Goal: Find specific page/section: Find specific page/section

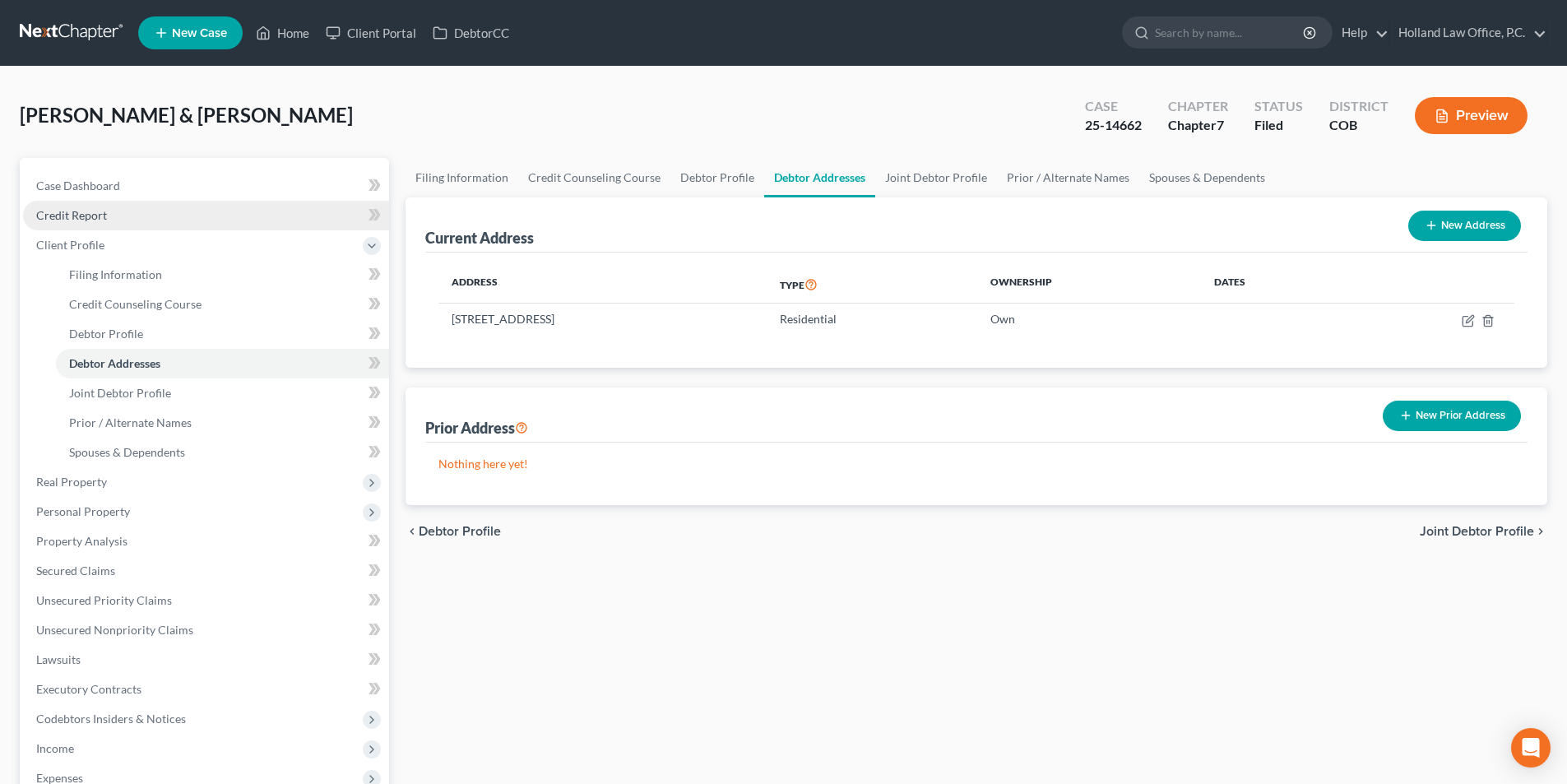
click at [239, 206] on link "Credit Report" at bounding box center [206, 215] width 366 height 30
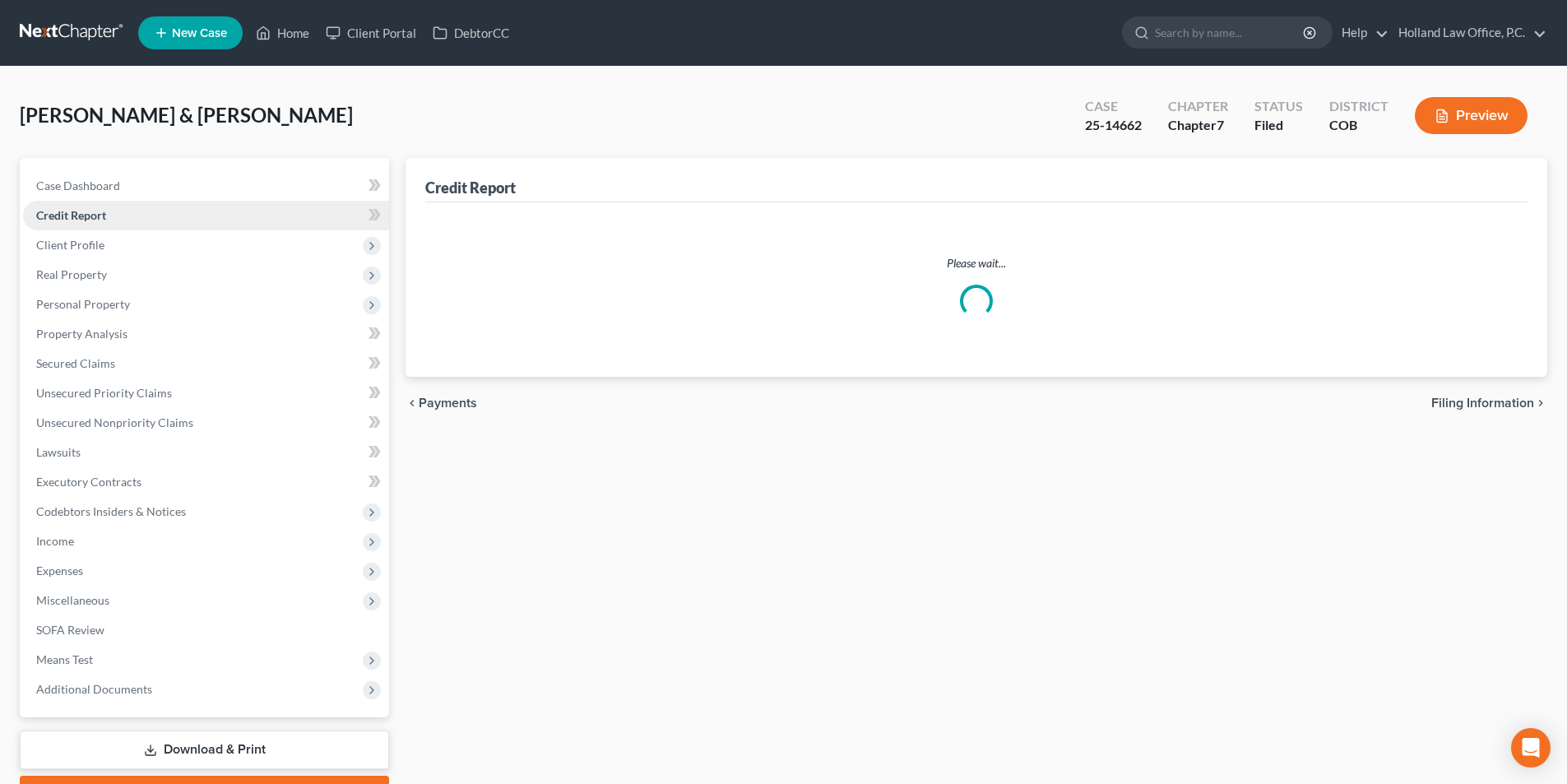
click at [239, 206] on link "Credit Report" at bounding box center [206, 215] width 366 height 30
click at [300, 89] on div "[PERSON_NAME] & [PERSON_NAME] Upgraded Case 25-14662 Chapter Chapter 7 Status F…" at bounding box center [784, 122] width 1527 height 72
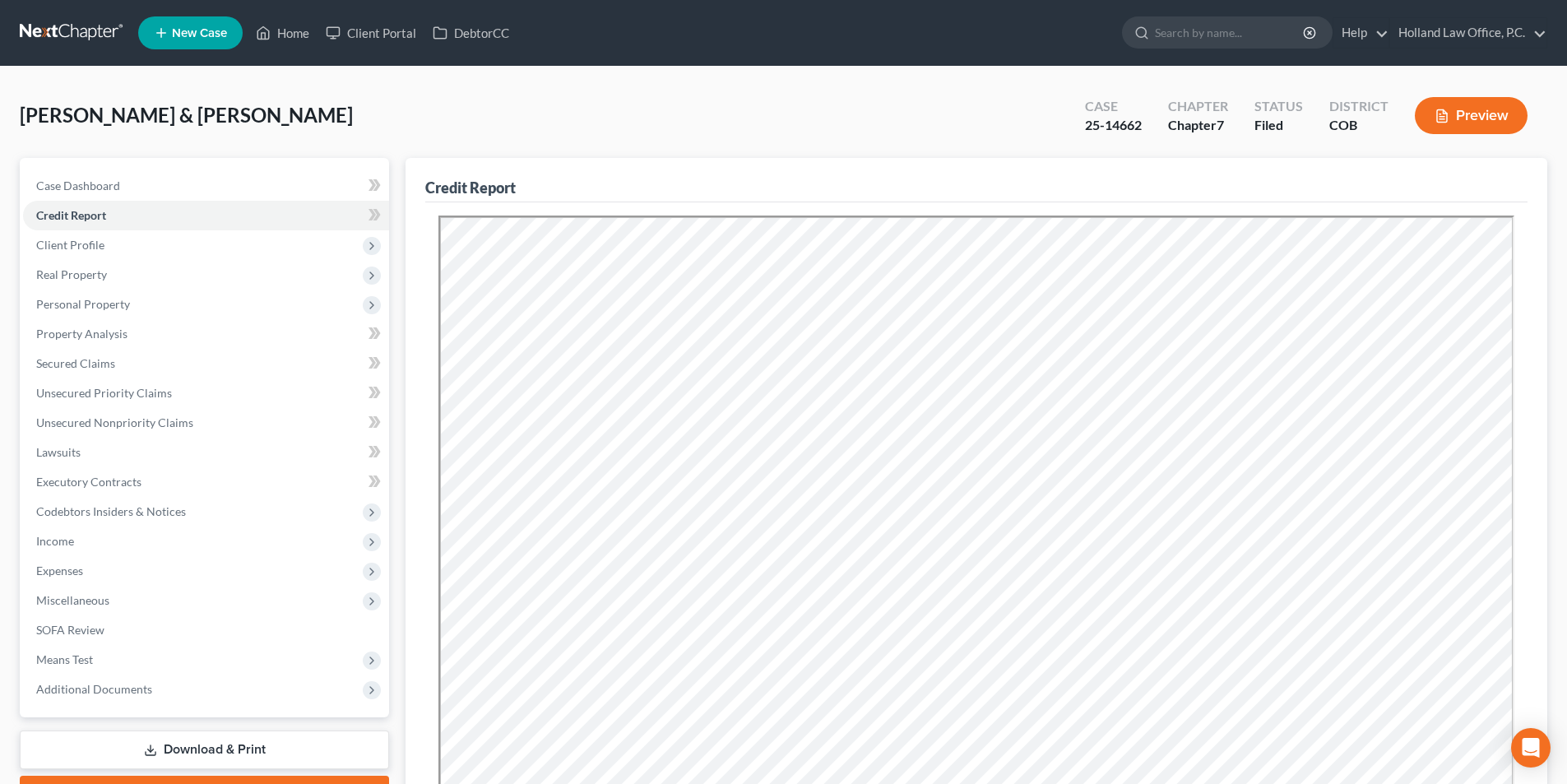
drag, startPoint x: 577, startPoint y: 104, endPoint x: 303, endPoint y: 53, distance: 278.7
drag, startPoint x: 303, startPoint y: 53, endPoint x: 717, endPoint y: 60, distance: 414.1
click at [299, 39] on link "Home" at bounding box center [282, 33] width 70 height 30
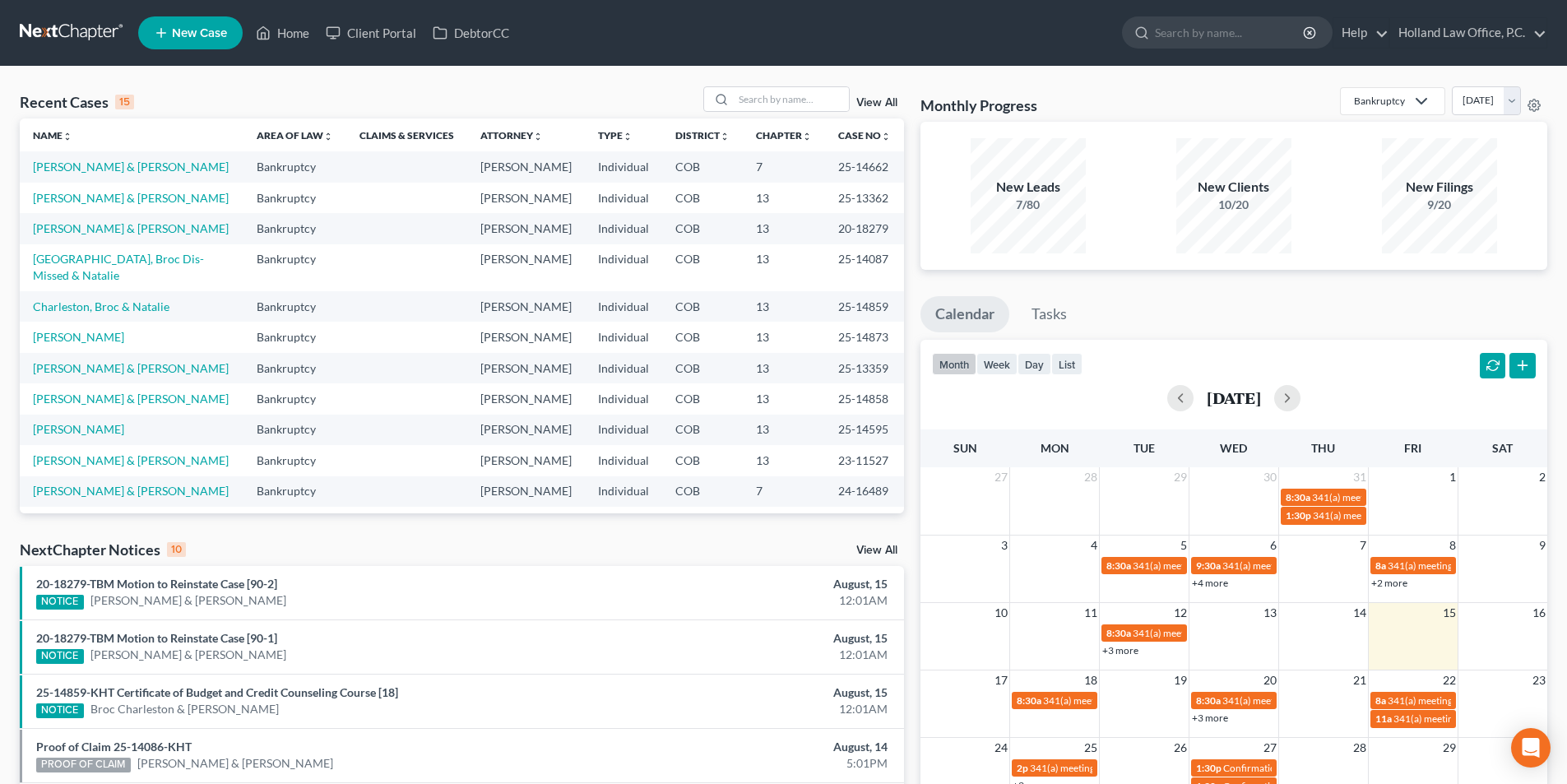
drag, startPoint x: 717, startPoint y: 60, endPoint x: 820, endPoint y: 43, distance: 104.4
drag, startPoint x: 820, startPoint y: 43, endPoint x: 1172, endPoint y: 33, distance: 352.1
click at [1172, 33] on input "search" at bounding box center [1230, 32] width 150 height 31
drag, startPoint x: 394, startPoint y: 110, endPoint x: 814, endPoint y: 99, distance: 420.1
click at [814, 99] on input "search" at bounding box center [792, 99] width 116 height 24
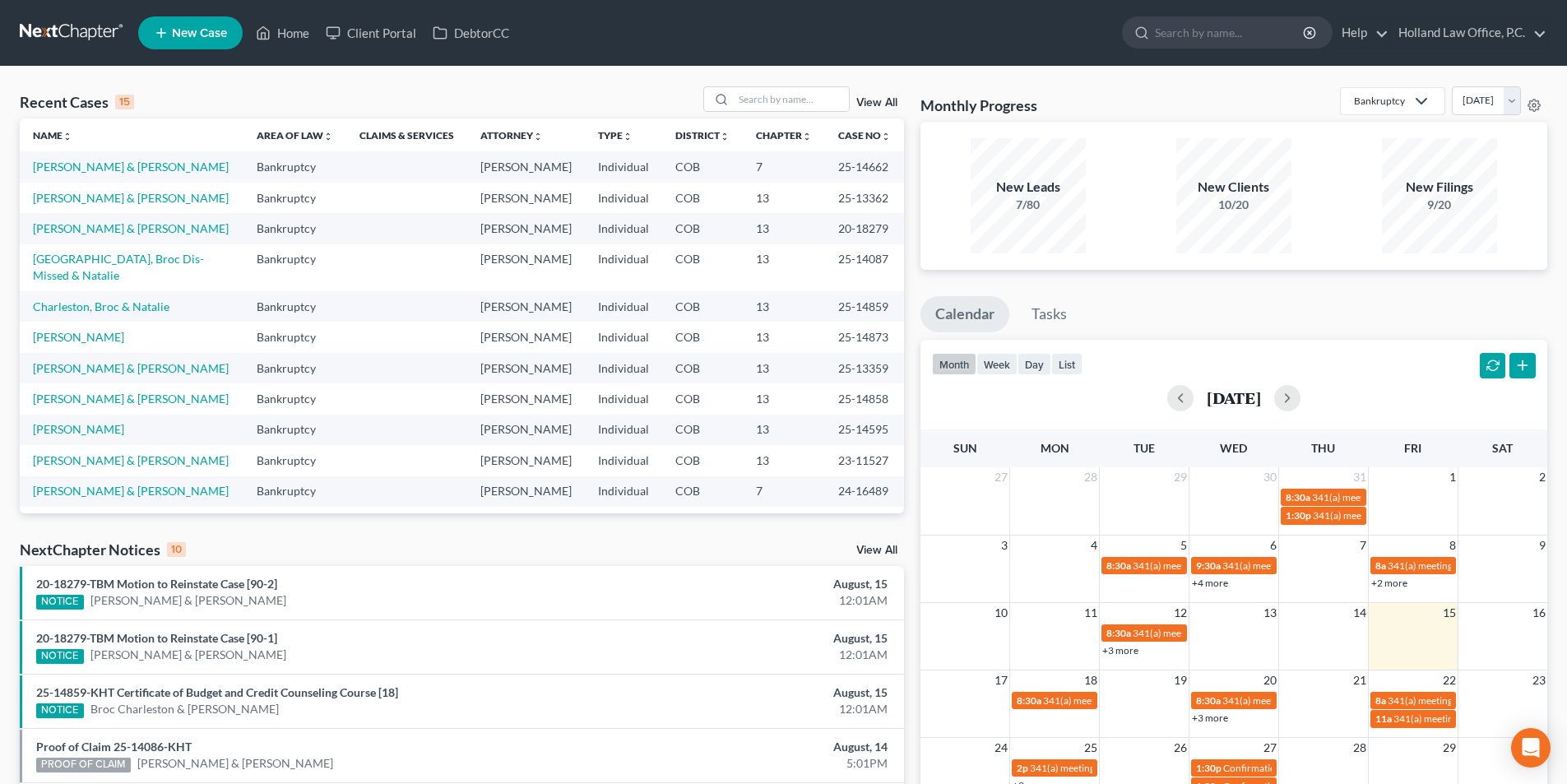
click at [565, 60] on nav "Home New Case Client Portal DebtorCC Holland Law Office, P.C. [PERSON_NAME][EMA…" at bounding box center [784, 33] width 1567 height 66
click at [1114, 56] on nav "Home New Case Client Portal DebtorCC Holland Law Office, P.C. [PERSON_NAME][EMA…" at bounding box center [784, 33] width 1567 height 66
click at [1178, 37] on input "search" at bounding box center [1230, 32] width 150 height 31
click at [1178, 37] on input "[PERSON_NAME]" at bounding box center [1230, 32] width 150 height 31
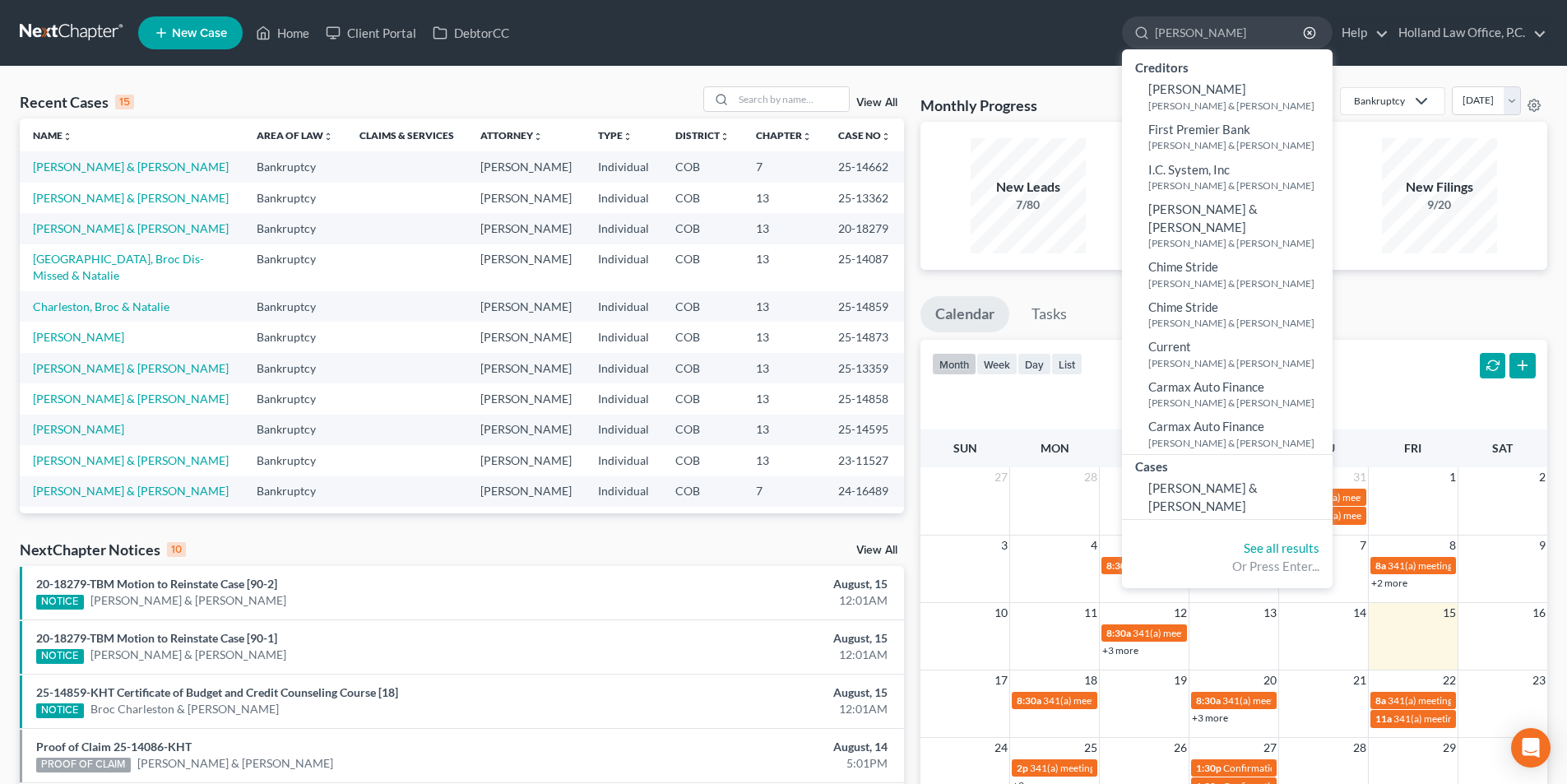
type input "[PERSON_NAME]"
drag, startPoint x: 1046, startPoint y: 74, endPoint x: 469, endPoint y: 215, distance: 594.0
drag, startPoint x: 469, startPoint y: 215, endPoint x: 800, endPoint y: 164, distance: 334.9
drag, startPoint x: 129, startPoint y: 157, endPoint x: 959, endPoint y: 63, distance: 835.3
click at [1200, 69] on div "Creditors" at bounding box center [1227, 66] width 211 height 21
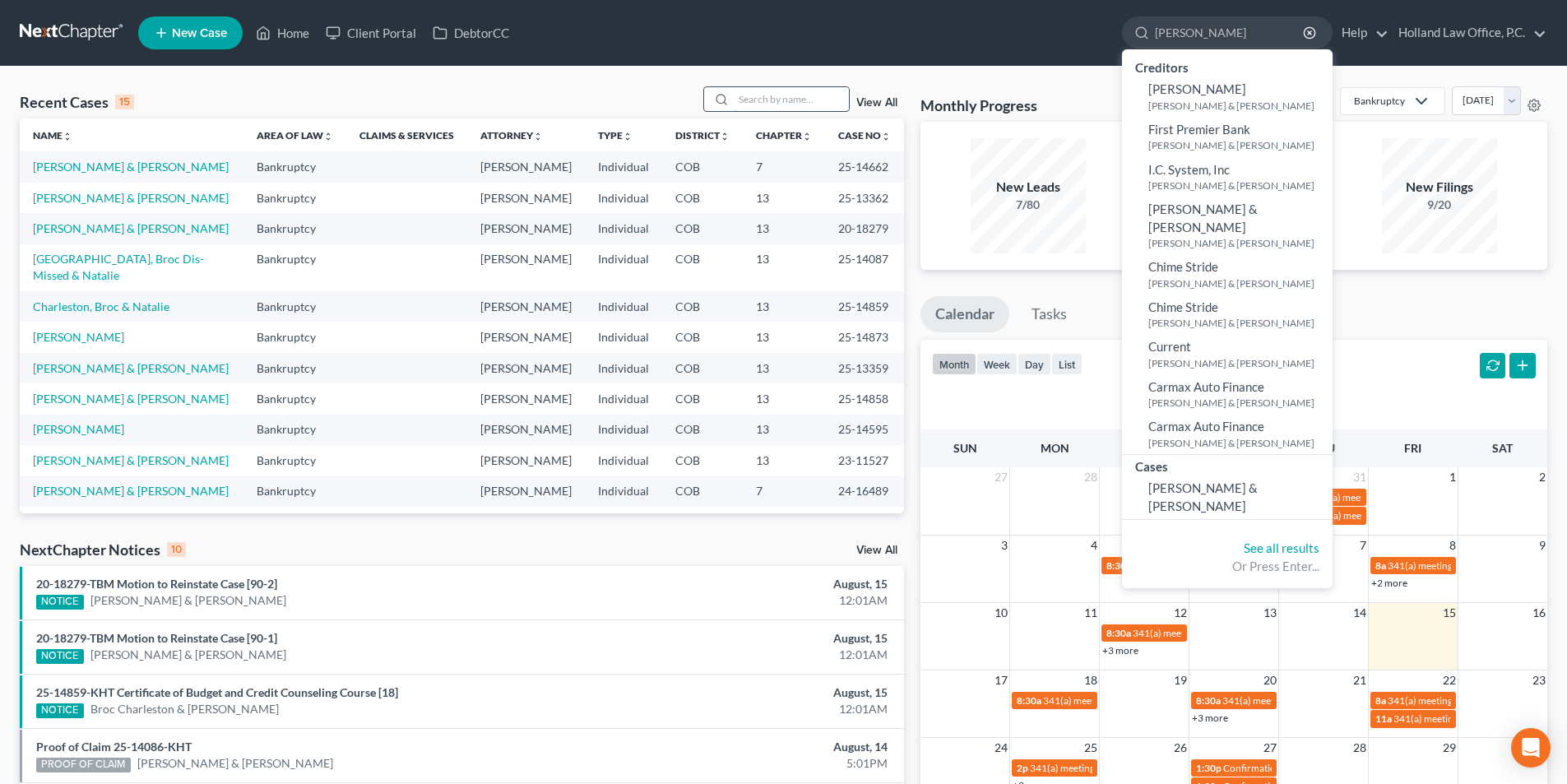
click at [811, 102] on input "search" at bounding box center [792, 99] width 116 height 24
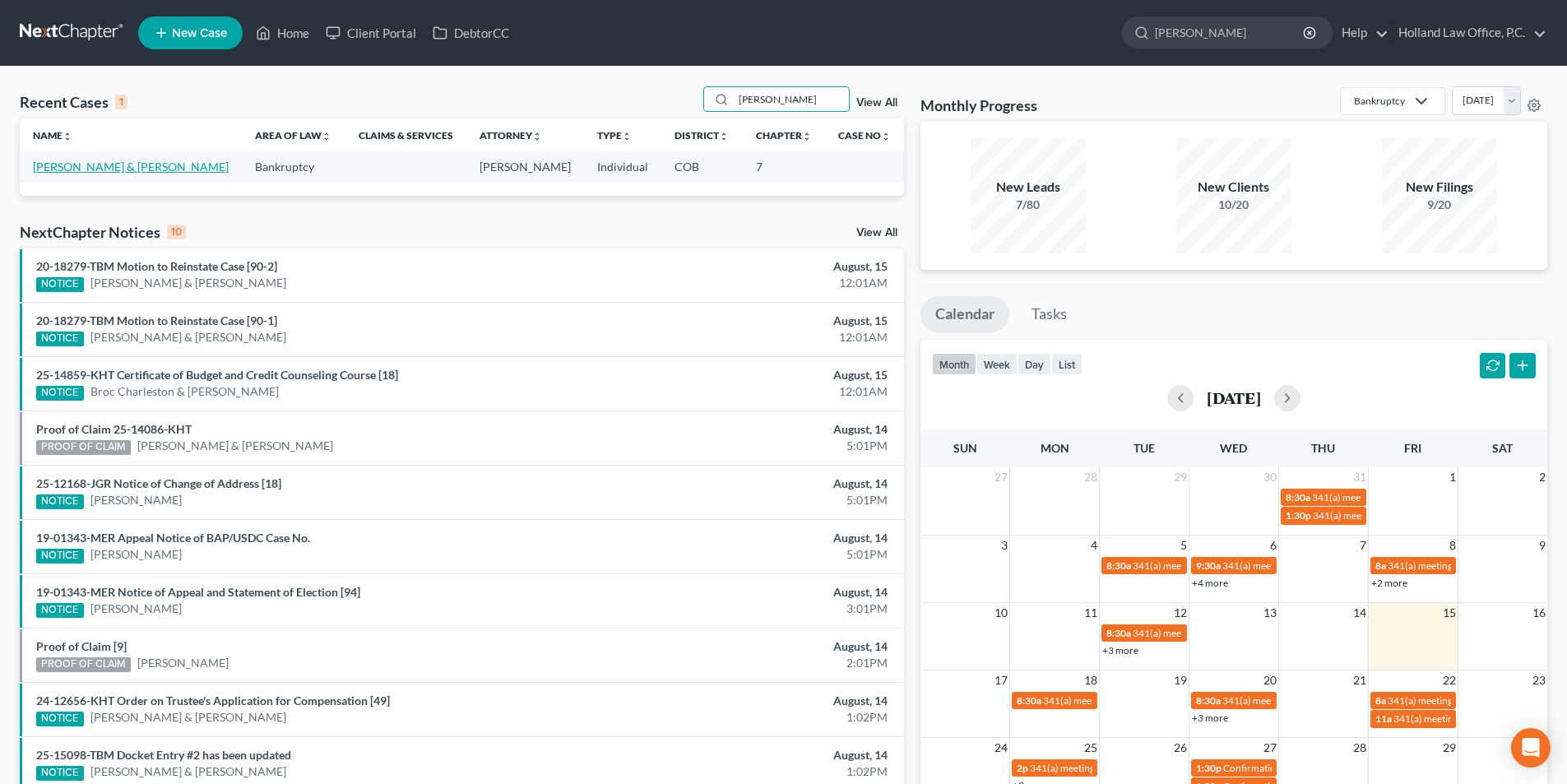
type input "[PERSON_NAME]"
click at [114, 172] on link "[PERSON_NAME] & [PERSON_NAME]" at bounding box center [130, 166] width 196 height 14
click at [134, 249] on div "NextChapter Notices 10 View All 20-18279-TBM Motion to Reinstate Case [90-2] NO…" at bounding box center [462, 506] width 884 height 569
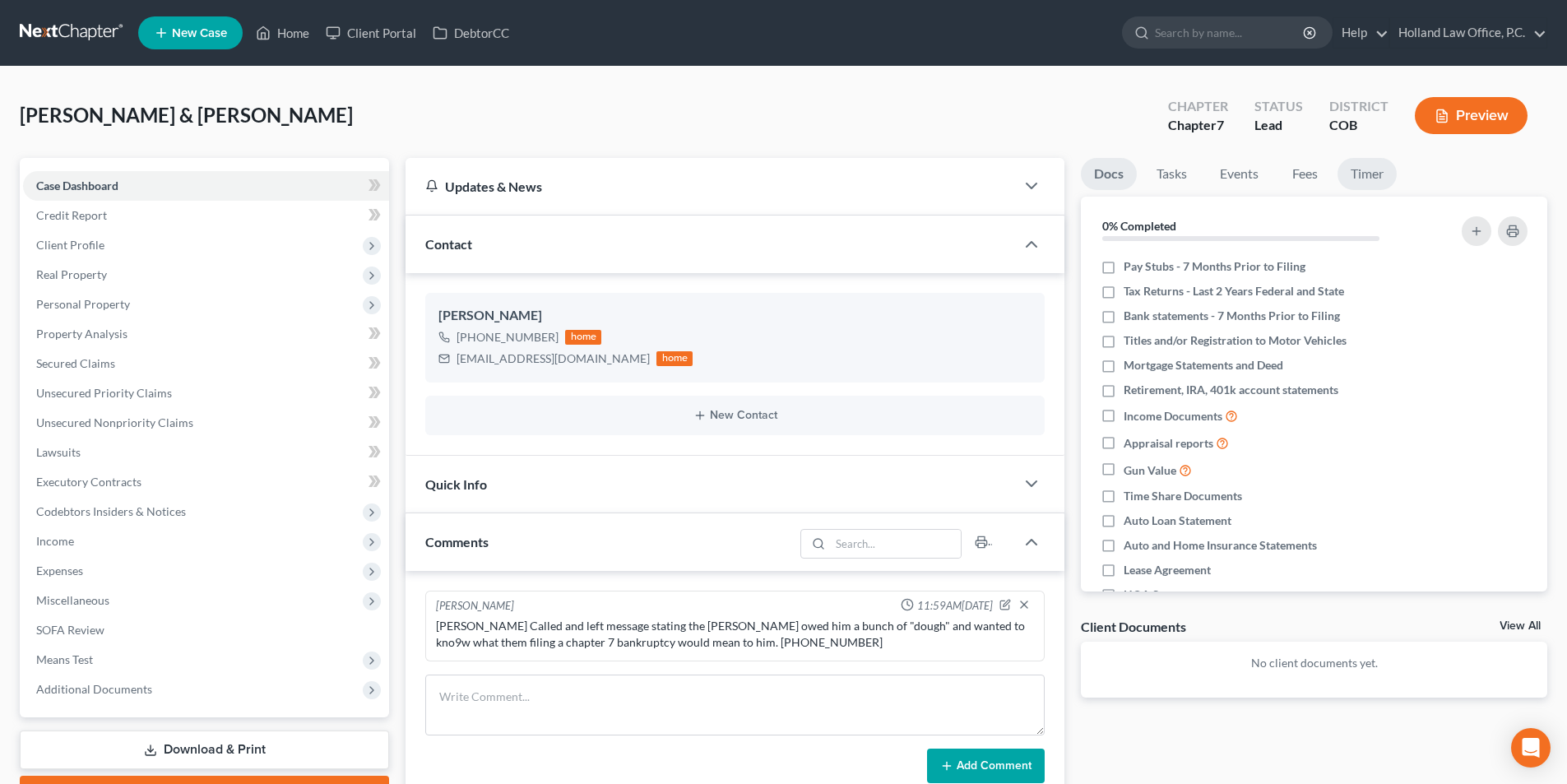
drag, startPoint x: 1179, startPoint y: 149, endPoint x: 1366, endPoint y: 170, distance: 188.2
click at [1142, 140] on div "[PERSON_NAME] & [PERSON_NAME] Upgraded Chapter Chapter 7 Status Lead District C…" at bounding box center [784, 122] width 1527 height 72
click at [1366, 170] on link "Timer" at bounding box center [1367, 173] width 59 height 32
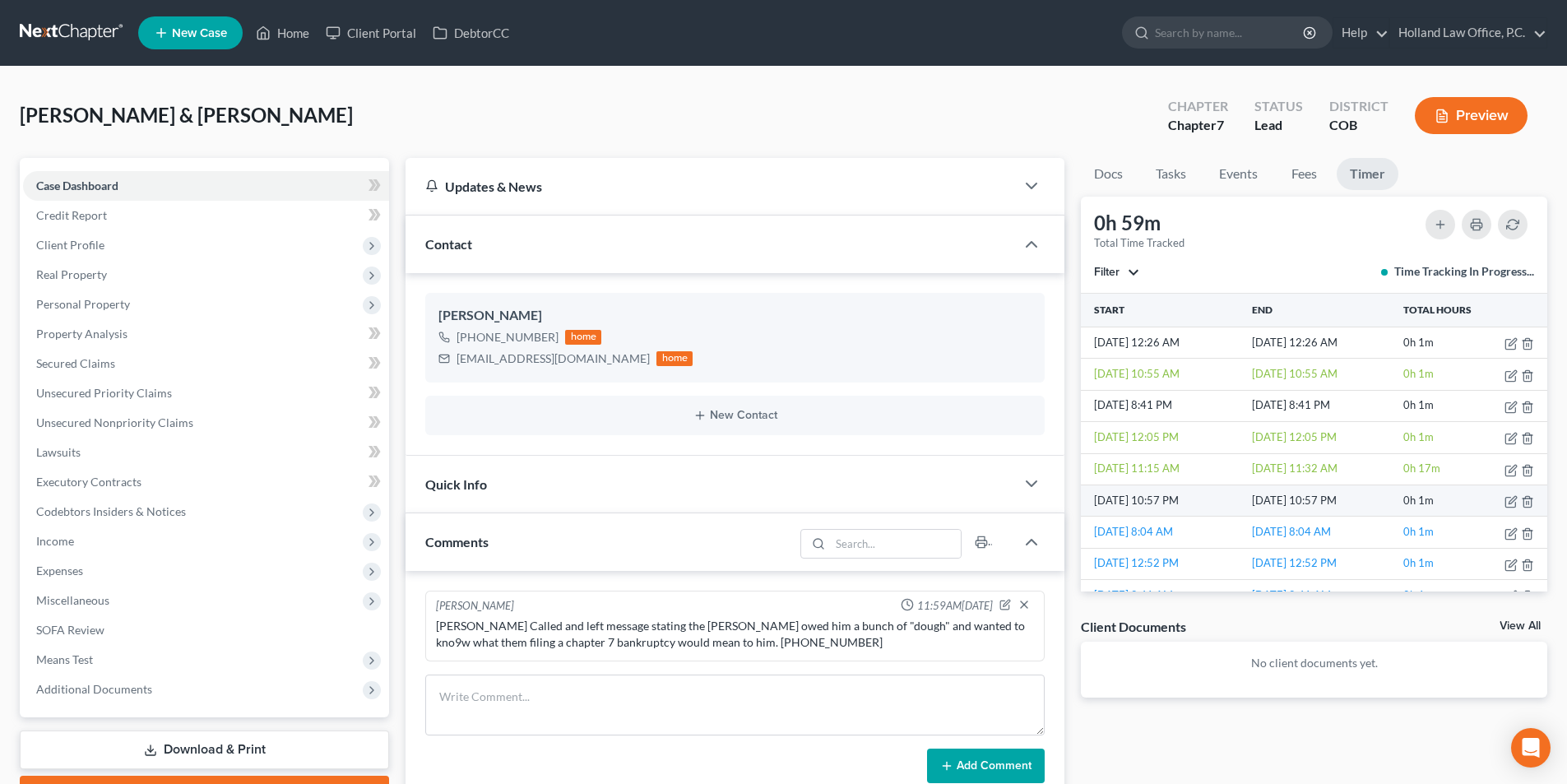
click at [1162, 484] on td "[DATE] 10:57 PM" at bounding box center [1164, 500] width 168 height 31
